Goal: Information Seeking & Learning: Learn about a topic

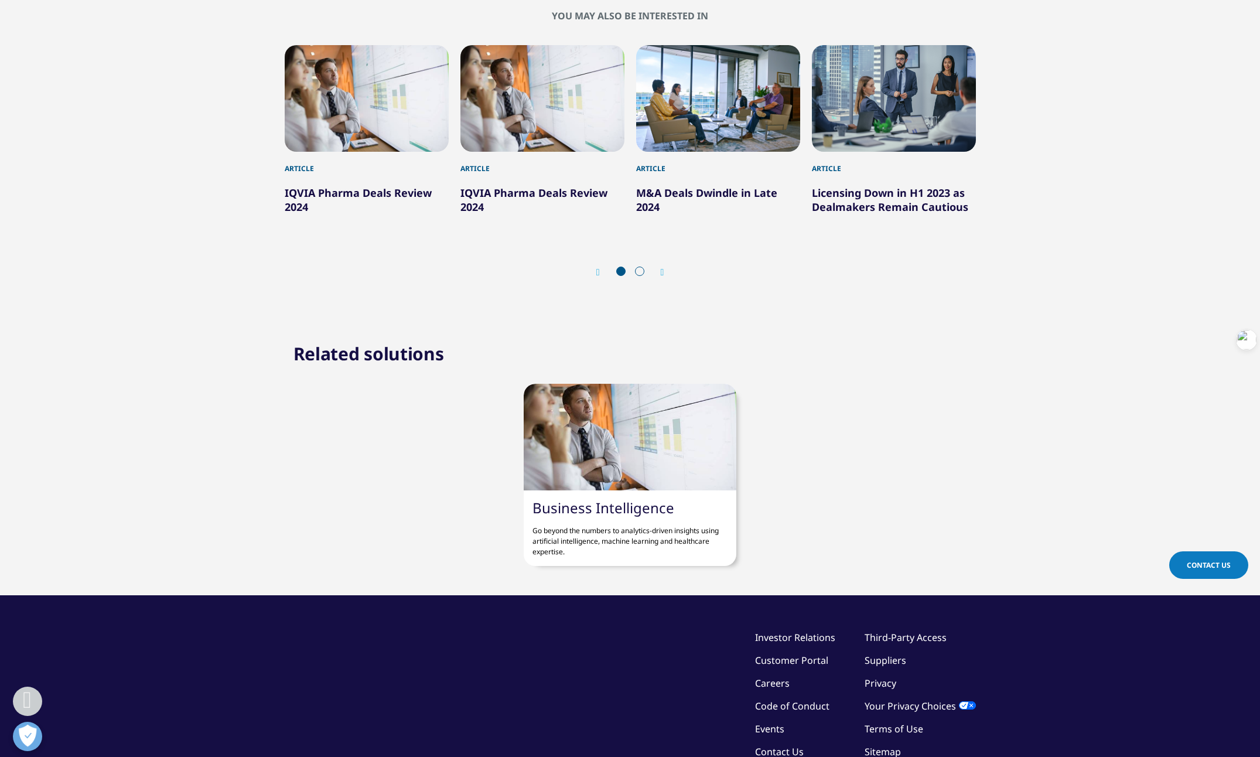
scroll to position [1289, 0]
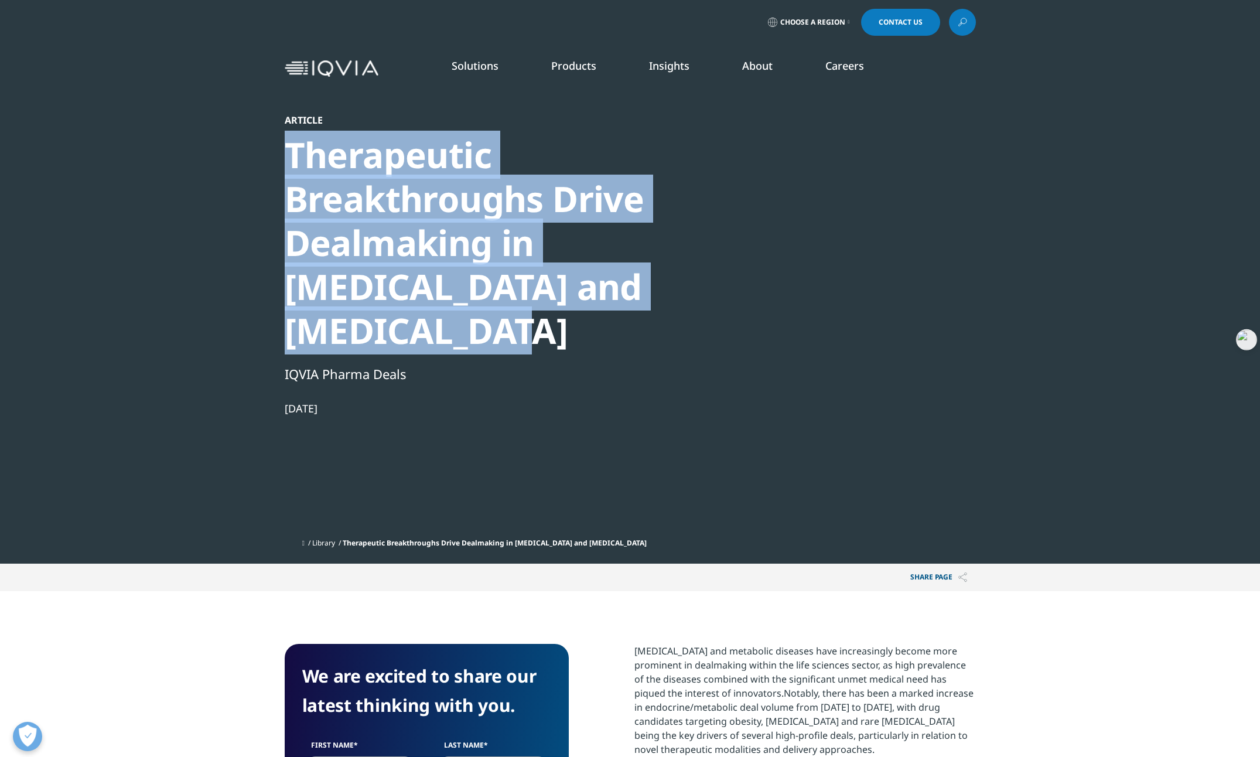
click at [587, 321] on div "Therapeutic Breakthroughs Drive Dealmaking in [MEDICAL_DATA] and [MEDICAL_DATA]" at bounding box center [486, 243] width 402 height 220
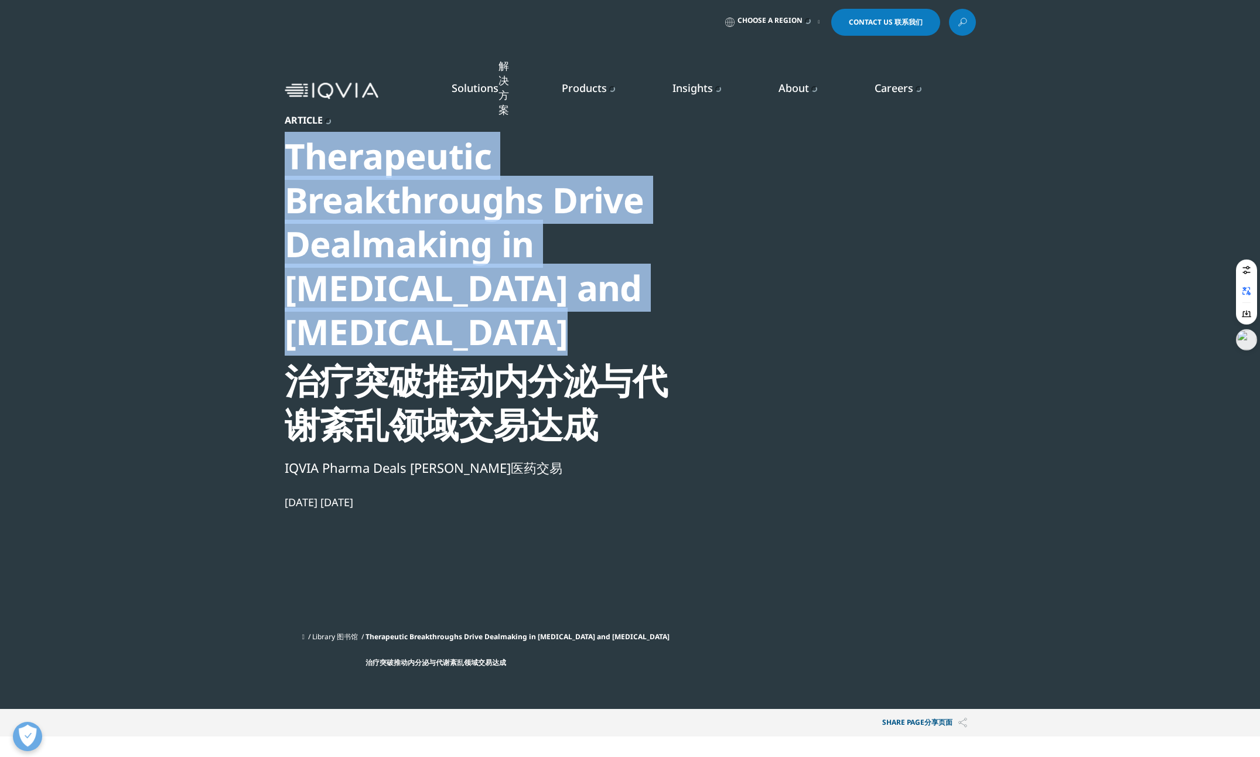
drag, startPoint x: 287, startPoint y: 157, endPoint x: 641, endPoint y: 329, distance: 393.3
click at [641, 329] on div "Therapeutic Breakthroughs Drive Dealmaking in [MEDICAL_DATA] and [MEDICAL_DATA]…" at bounding box center [486, 290] width 402 height 312
drag, startPoint x: 641, startPoint y: 329, endPoint x: 482, endPoint y: 251, distance: 177.4
